Goal: Find specific page/section: Find specific page/section

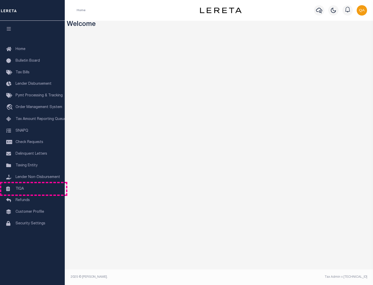
click at [32, 188] on link "TIQA" at bounding box center [32, 189] width 65 height 12
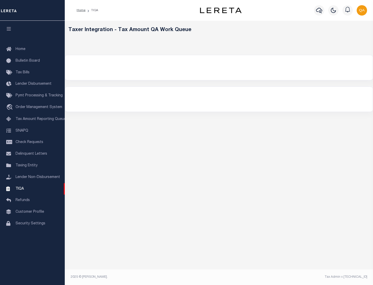
select select "200"
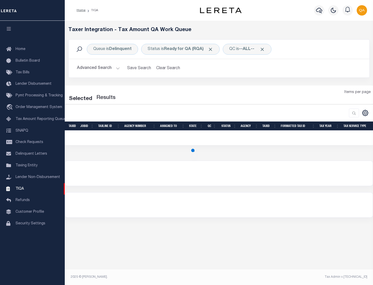
select select "200"
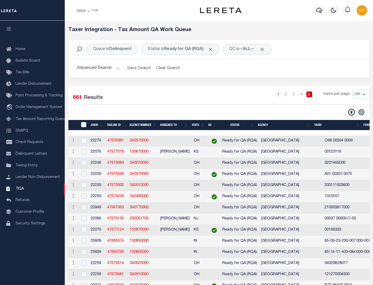
click at [212, 49] on span "Click to Remove" at bounding box center [210, 49] width 5 height 5
